Goal: Navigation & Orientation: Understand site structure

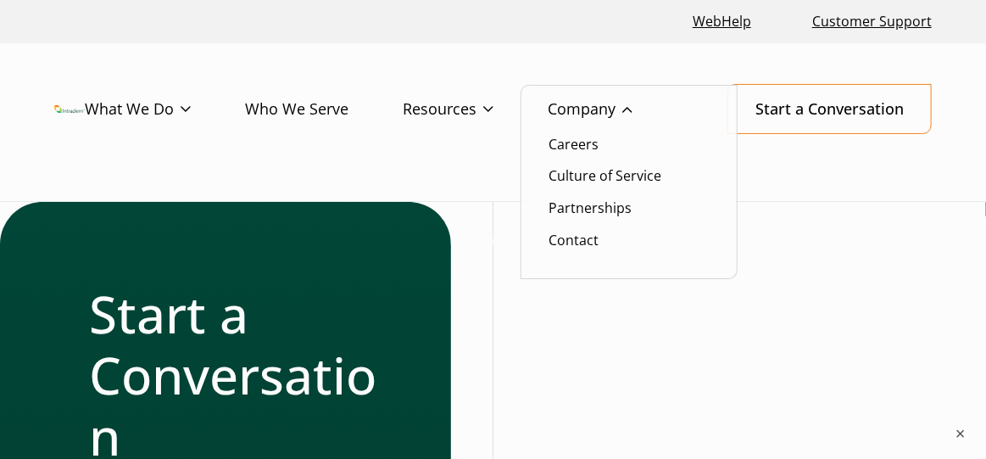
click at [583, 112] on link "Company" at bounding box center [617, 109] width 139 height 49
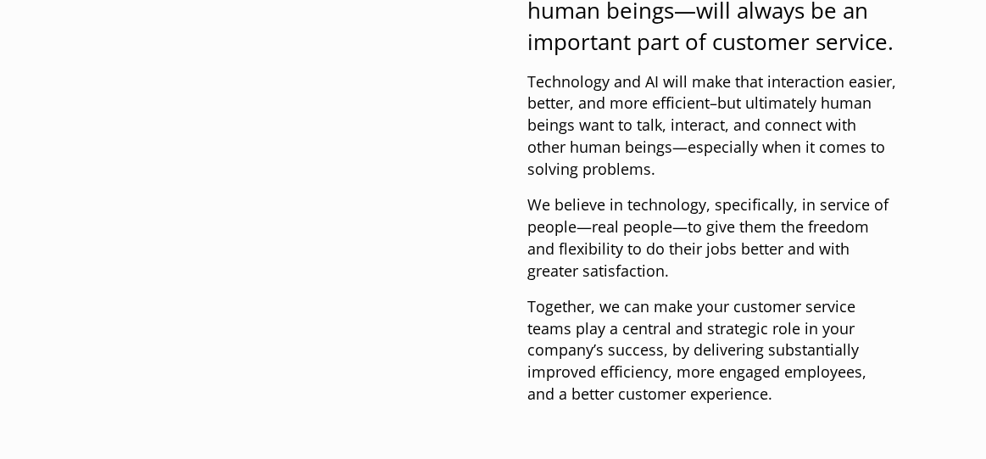
scroll to position [1103, 0]
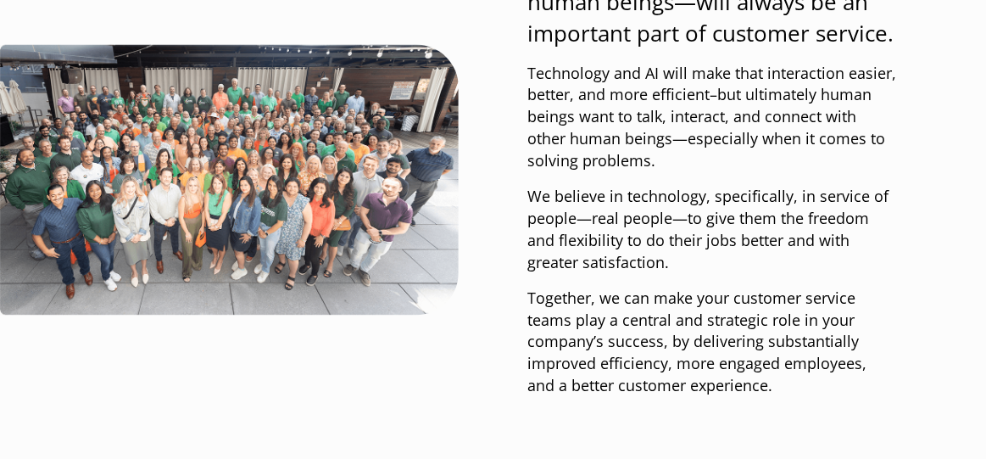
click at [276, 198] on img at bounding box center [229, 180] width 459 height 271
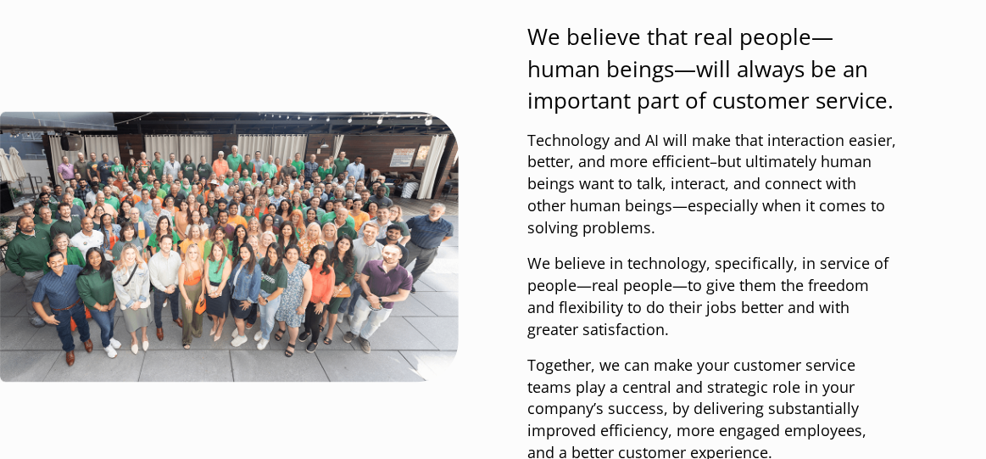
scroll to position [1018, 0]
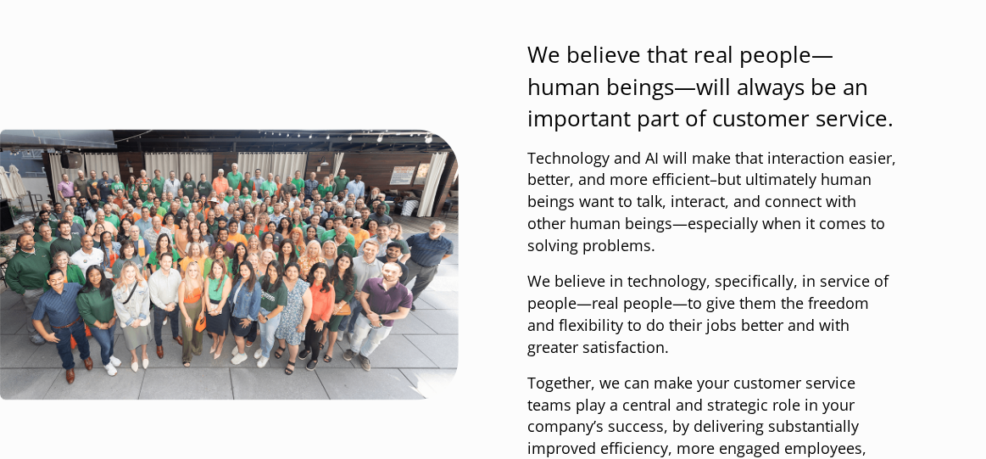
click at [285, 260] on img at bounding box center [229, 265] width 459 height 271
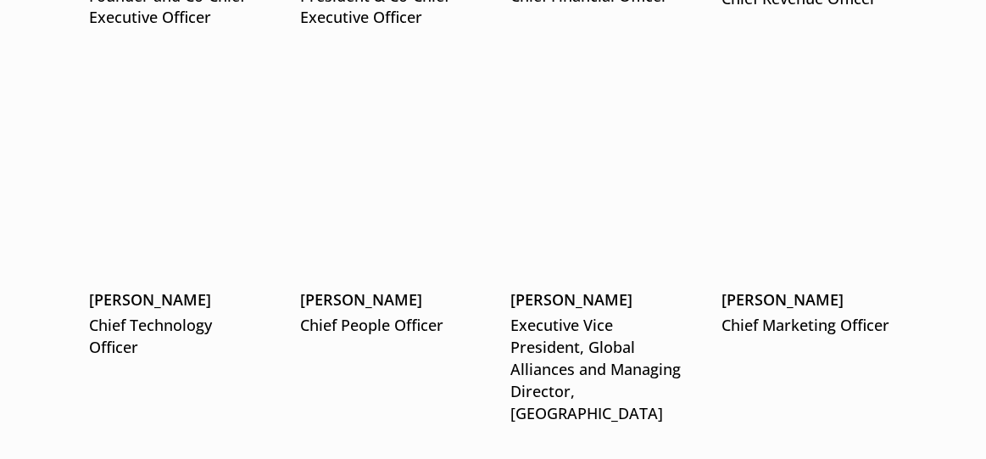
scroll to position [2628, 0]
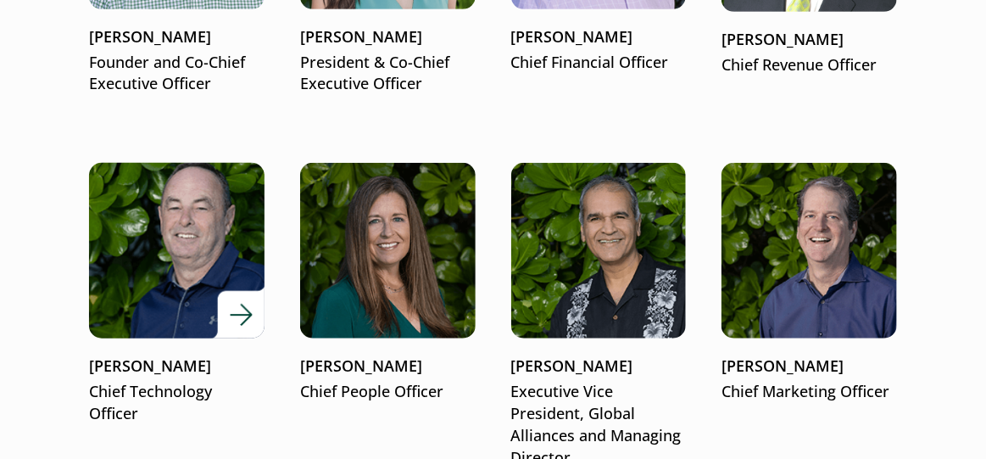
click at [176, 381] on div "[PERSON_NAME] Chief Technology Officer" at bounding box center [177, 390] width 176 height 70
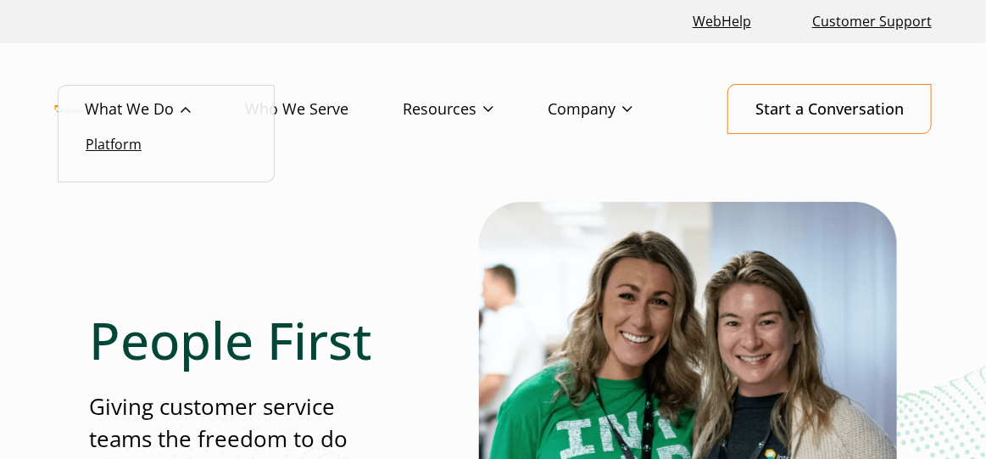
click at [129, 146] on link "Platform" at bounding box center [114, 144] width 56 height 19
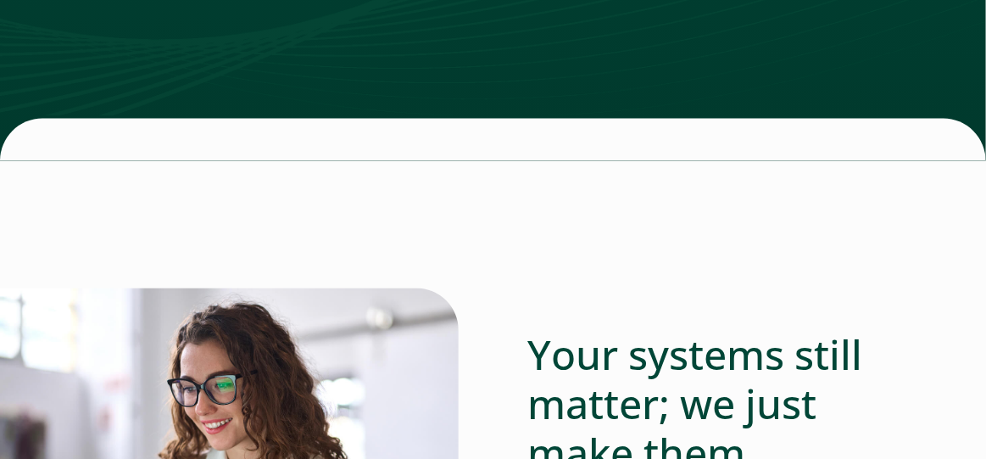
scroll to position [3392, 0]
